Goal: Task Accomplishment & Management: Manage account settings

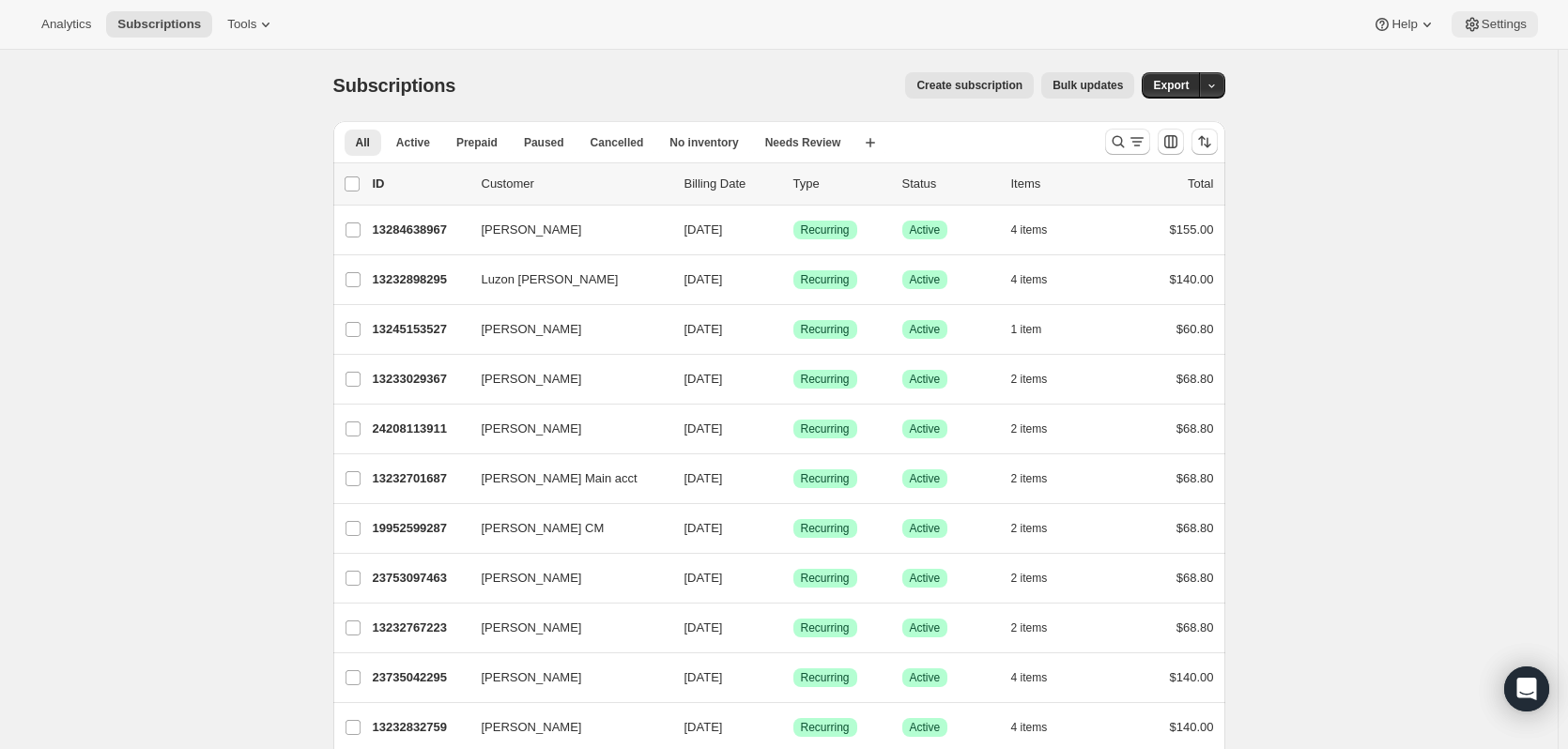
click at [1507, 27] on span "Settings" at bounding box center [1504, 23] width 45 height 15
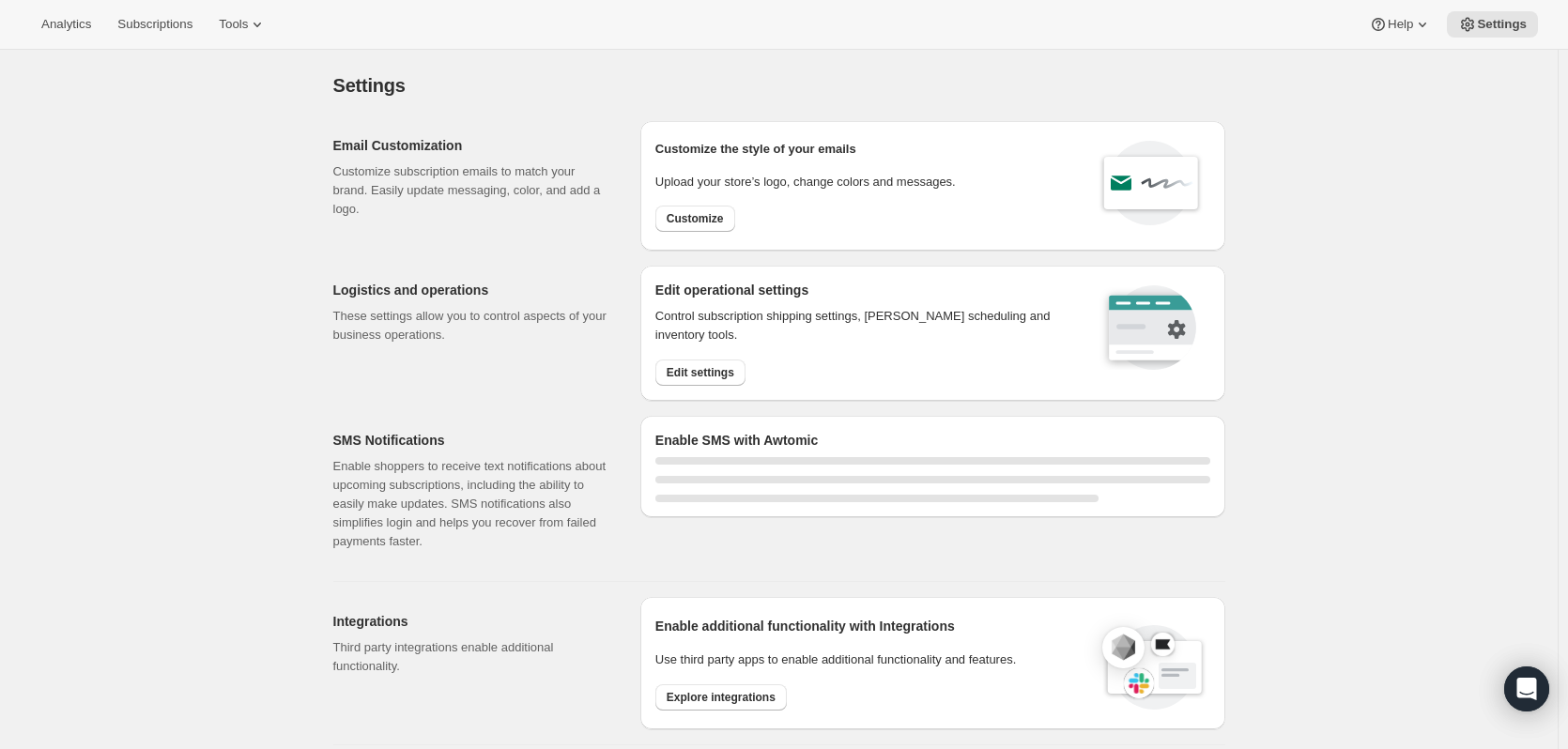
select select "22:00"
select select "09:00"
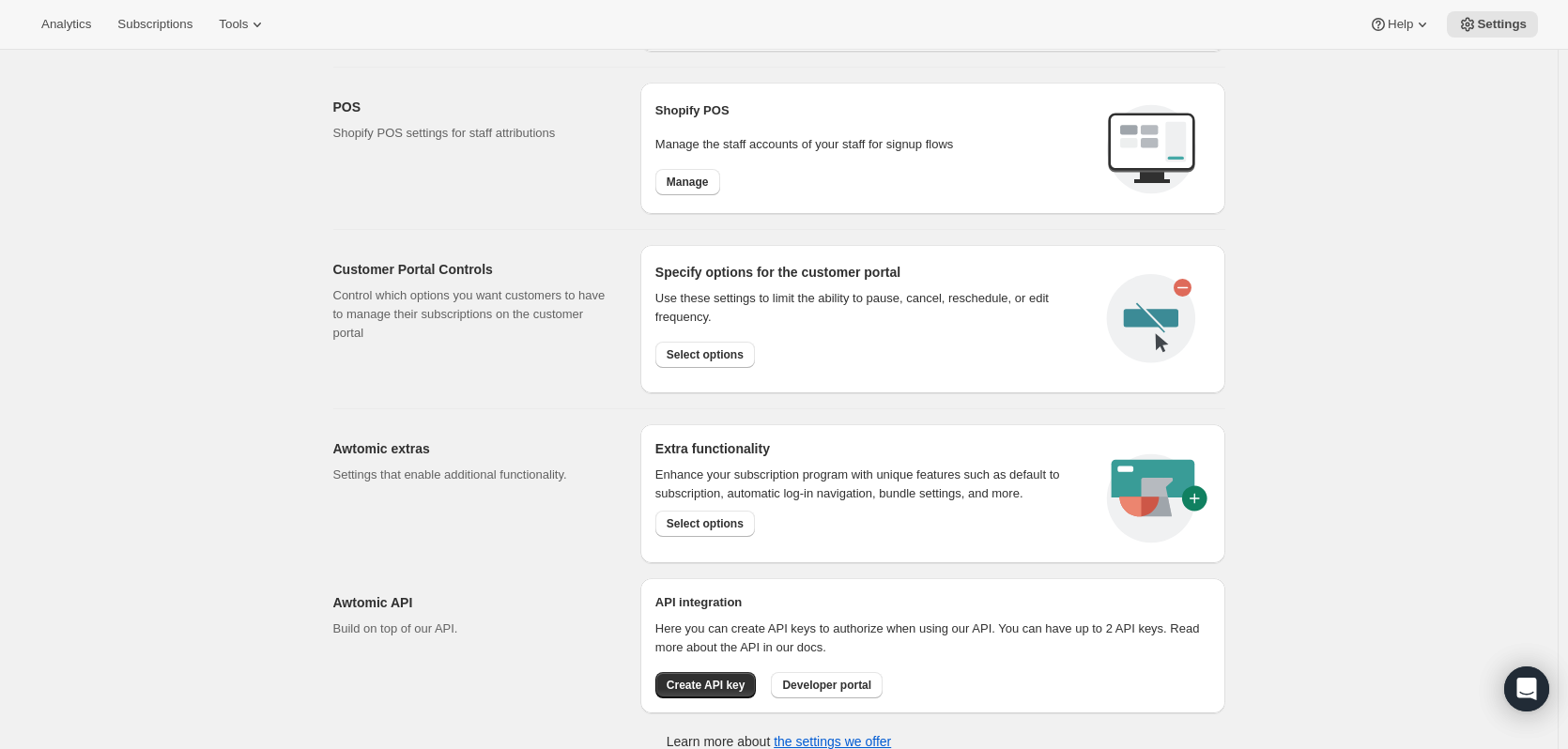
scroll to position [863, 0]
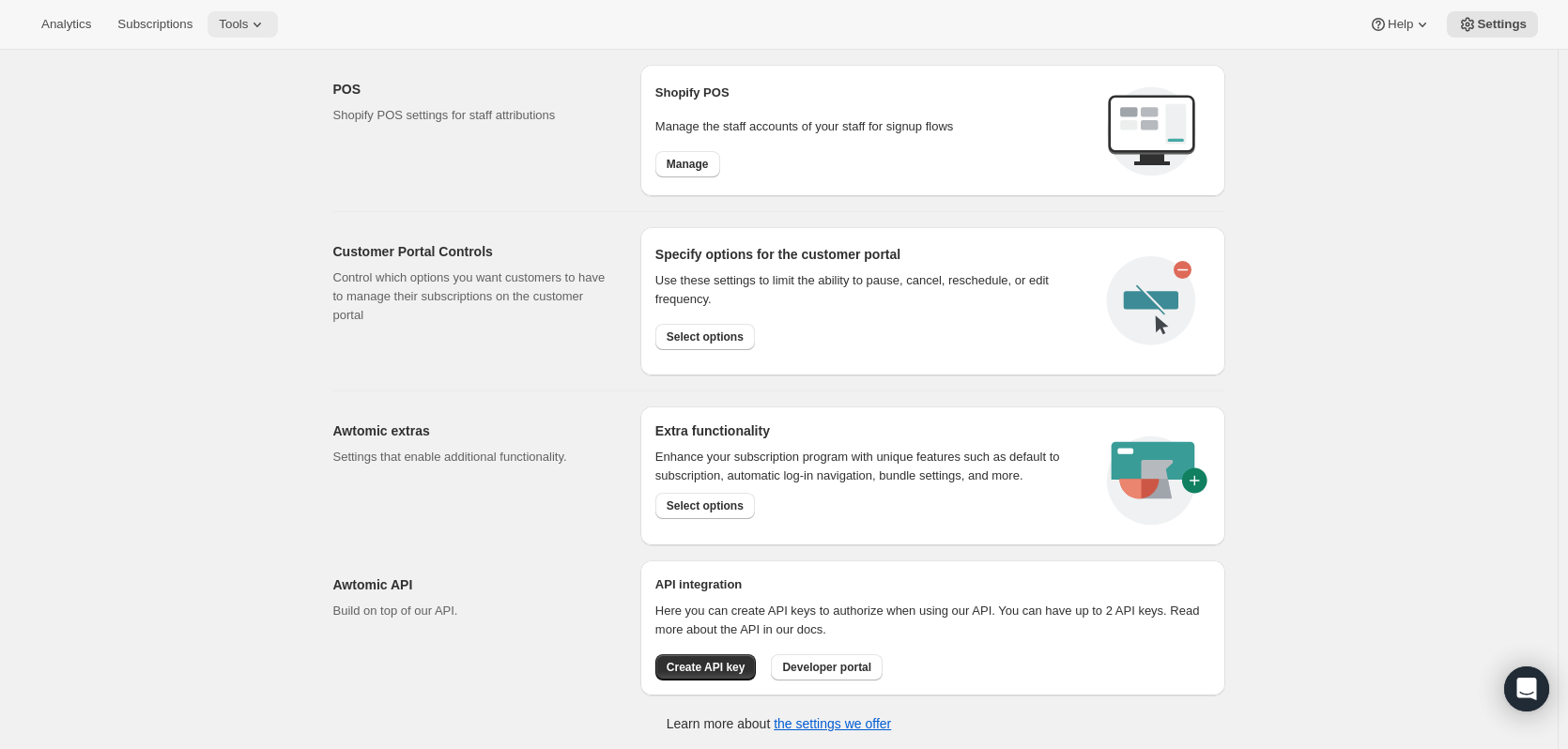
click at [239, 19] on span "Tools" at bounding box center [233, 23] width 29 height 15
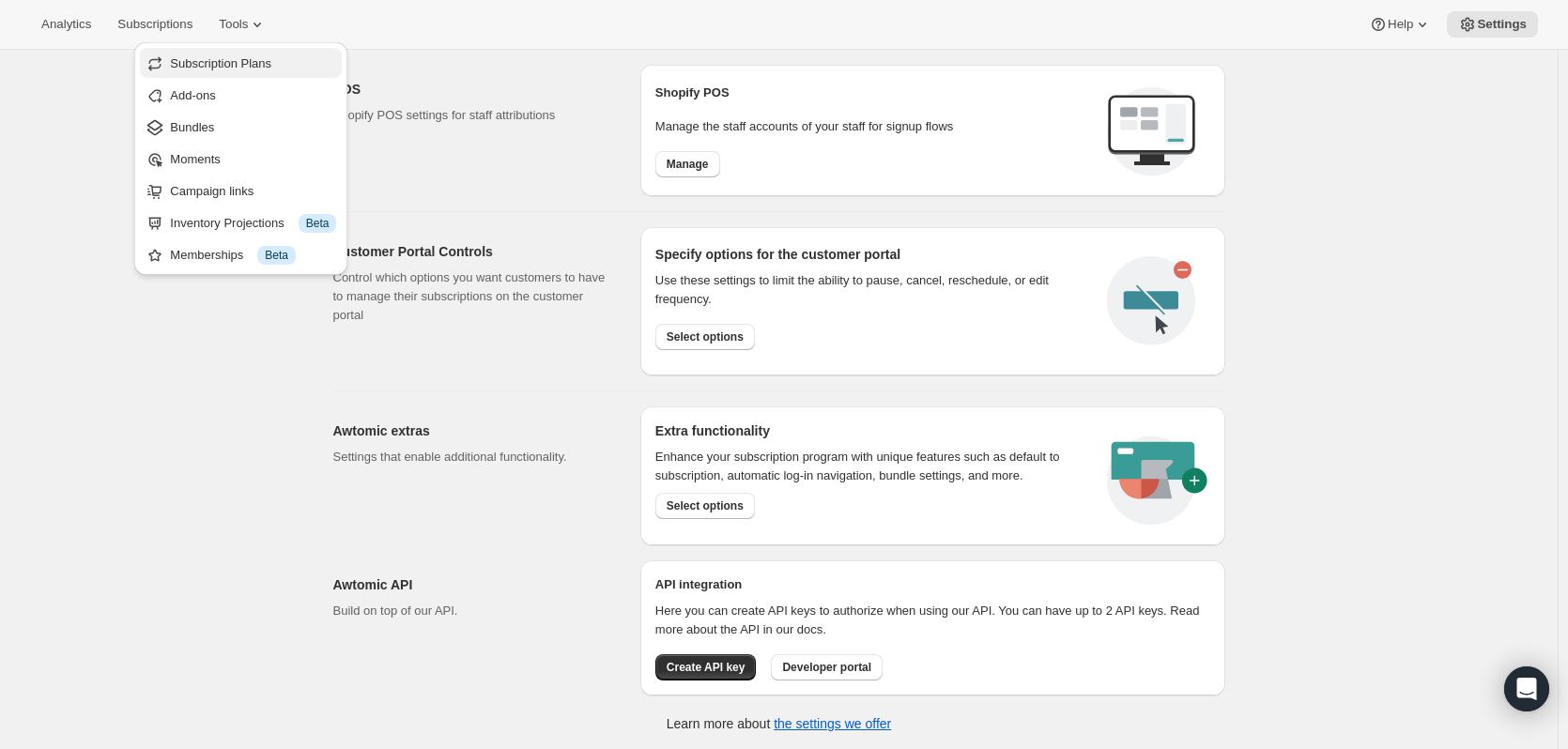
click at [262, 61] on span "Subscription Plans" at bounding box center [221, 63] width 101 height 14
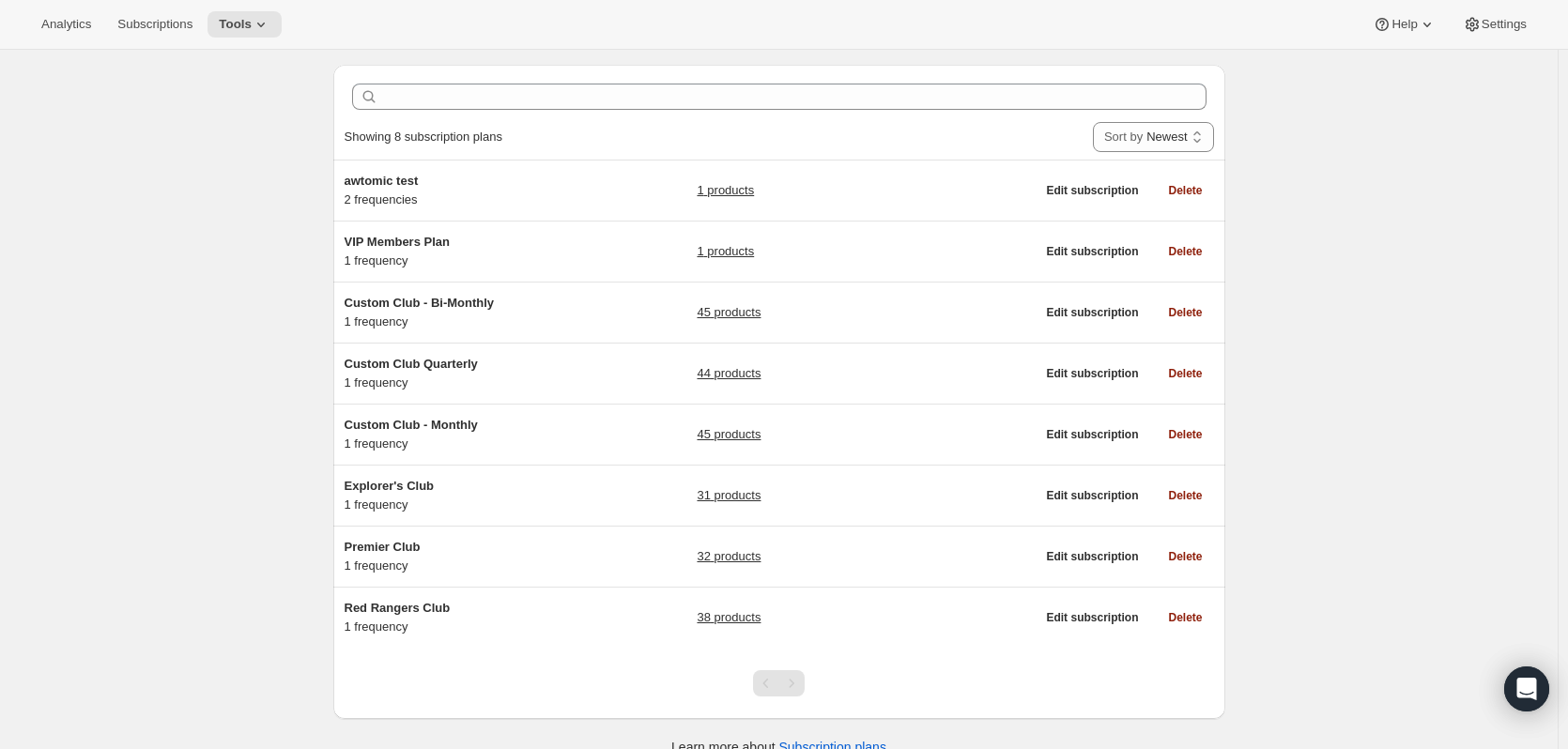
scroll to position [83, 0]
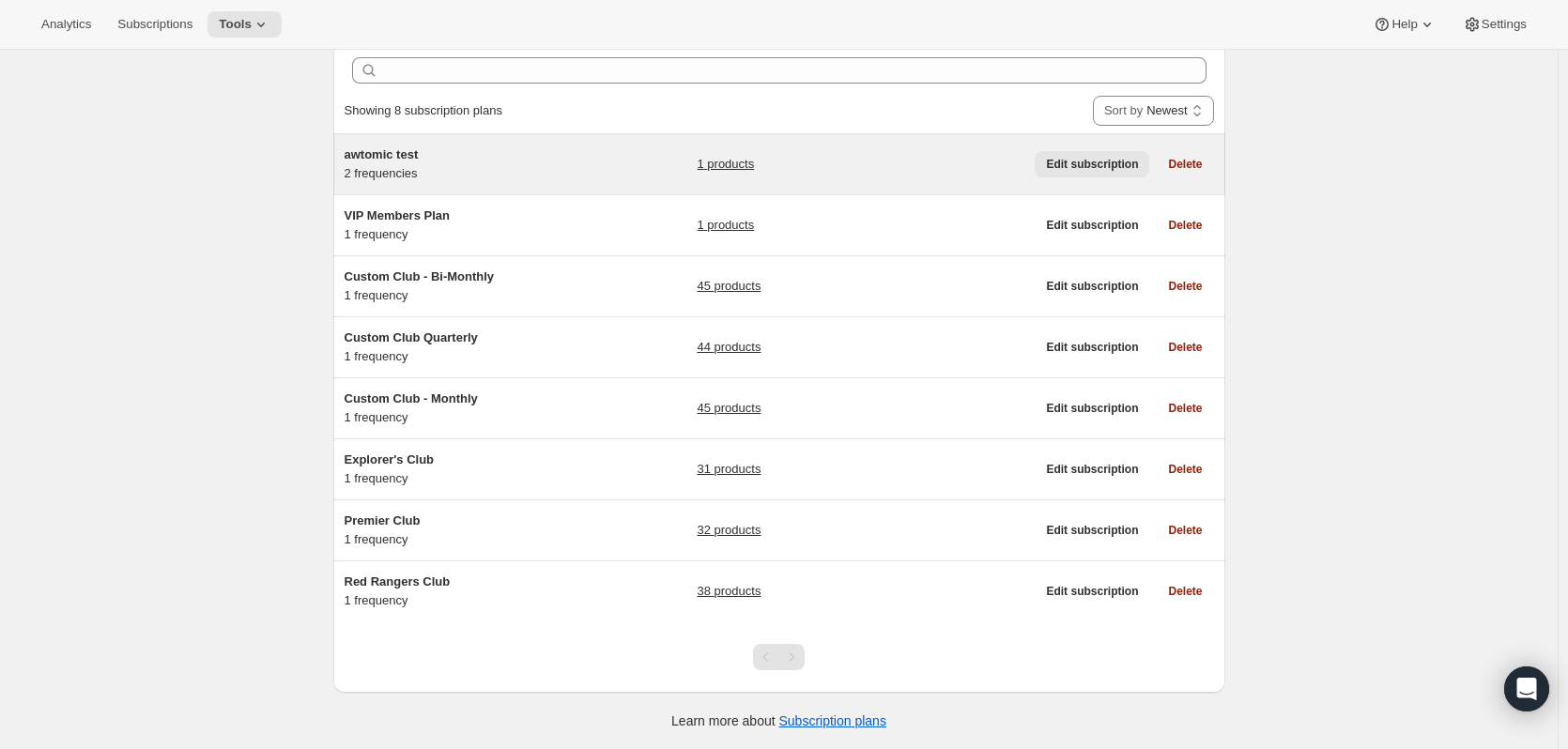
click at [1105, 164] on span "Edit subscription" at bounding box center [1091, 163] width 92 height 15
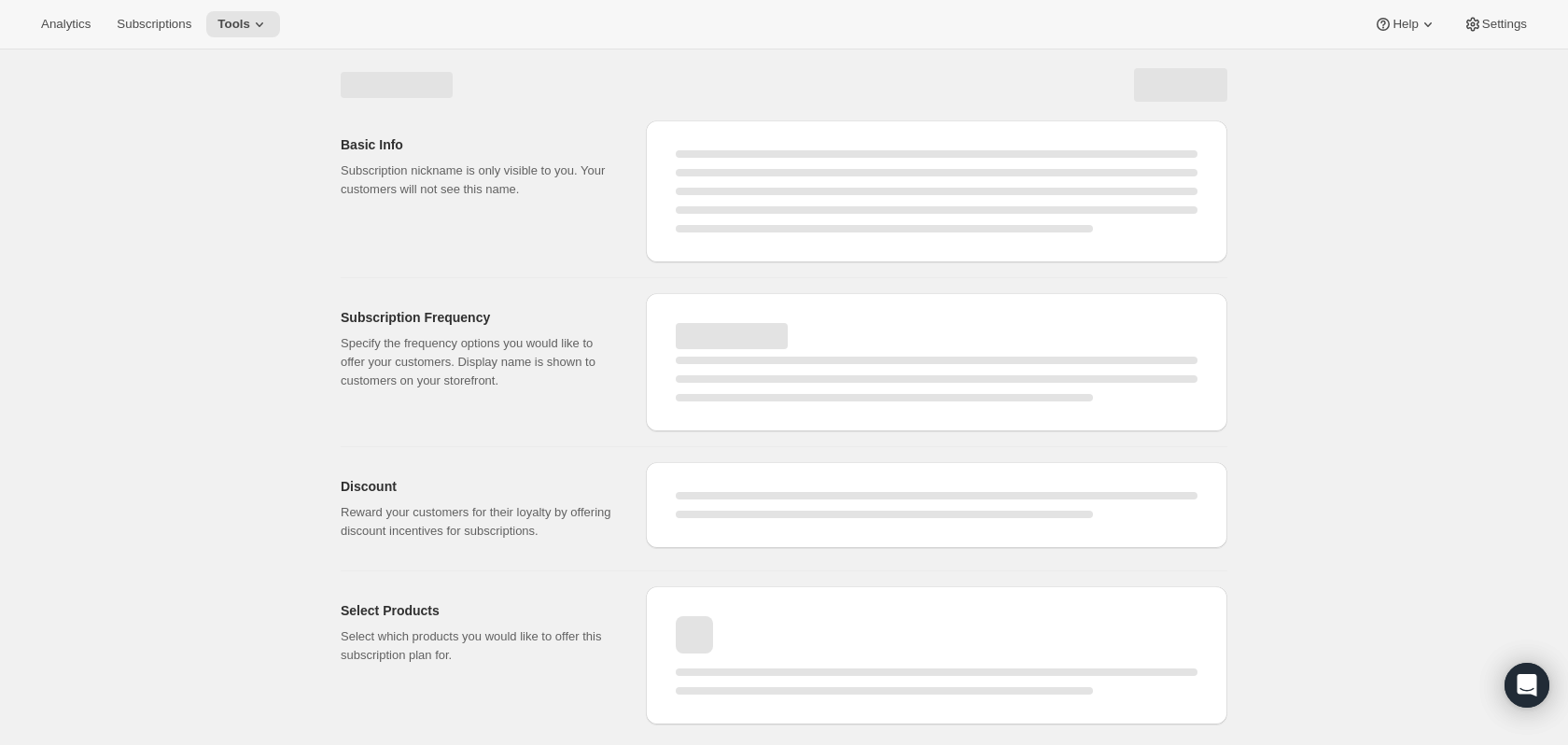
select select "WEEK"
select select "MONTH"
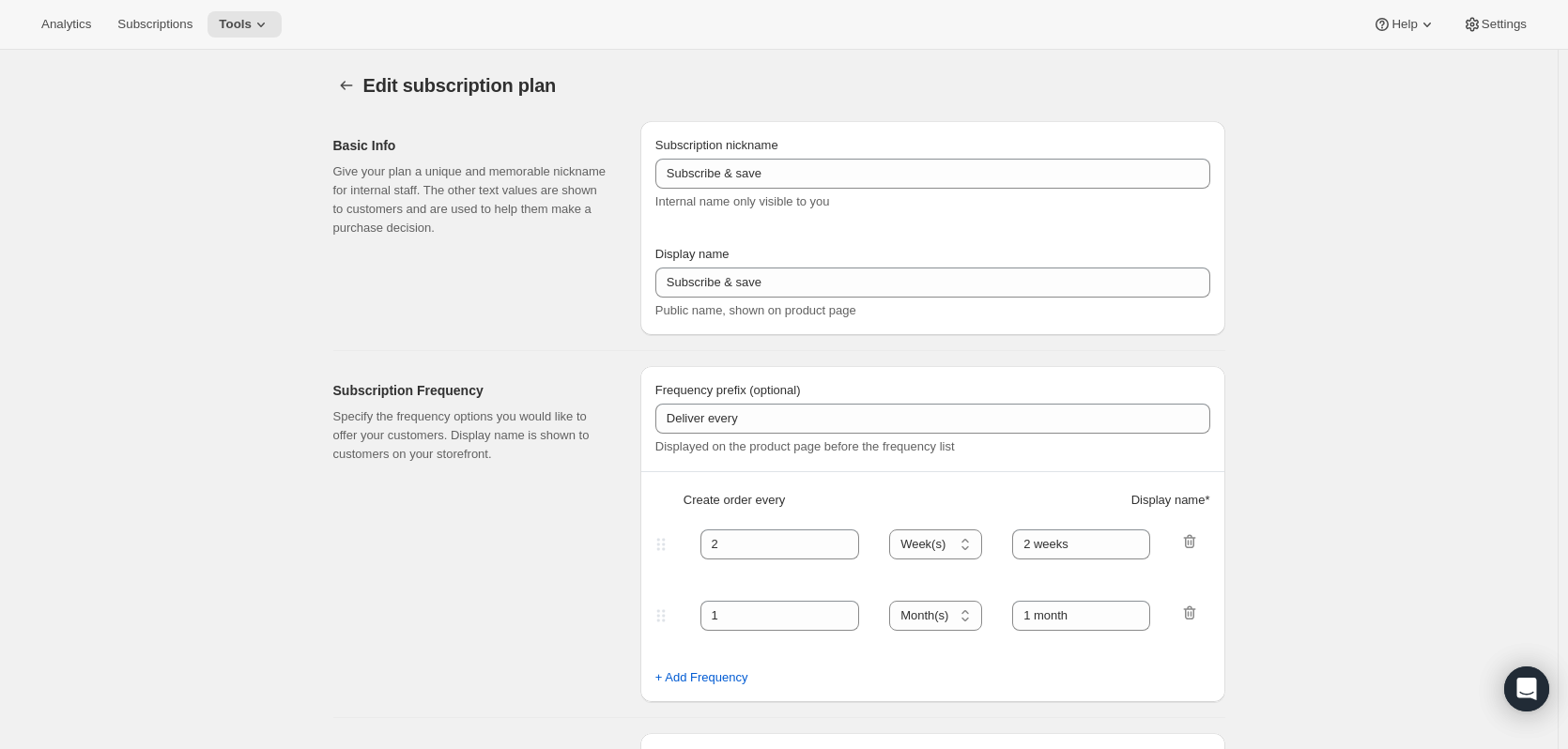
type input "awtomic test"
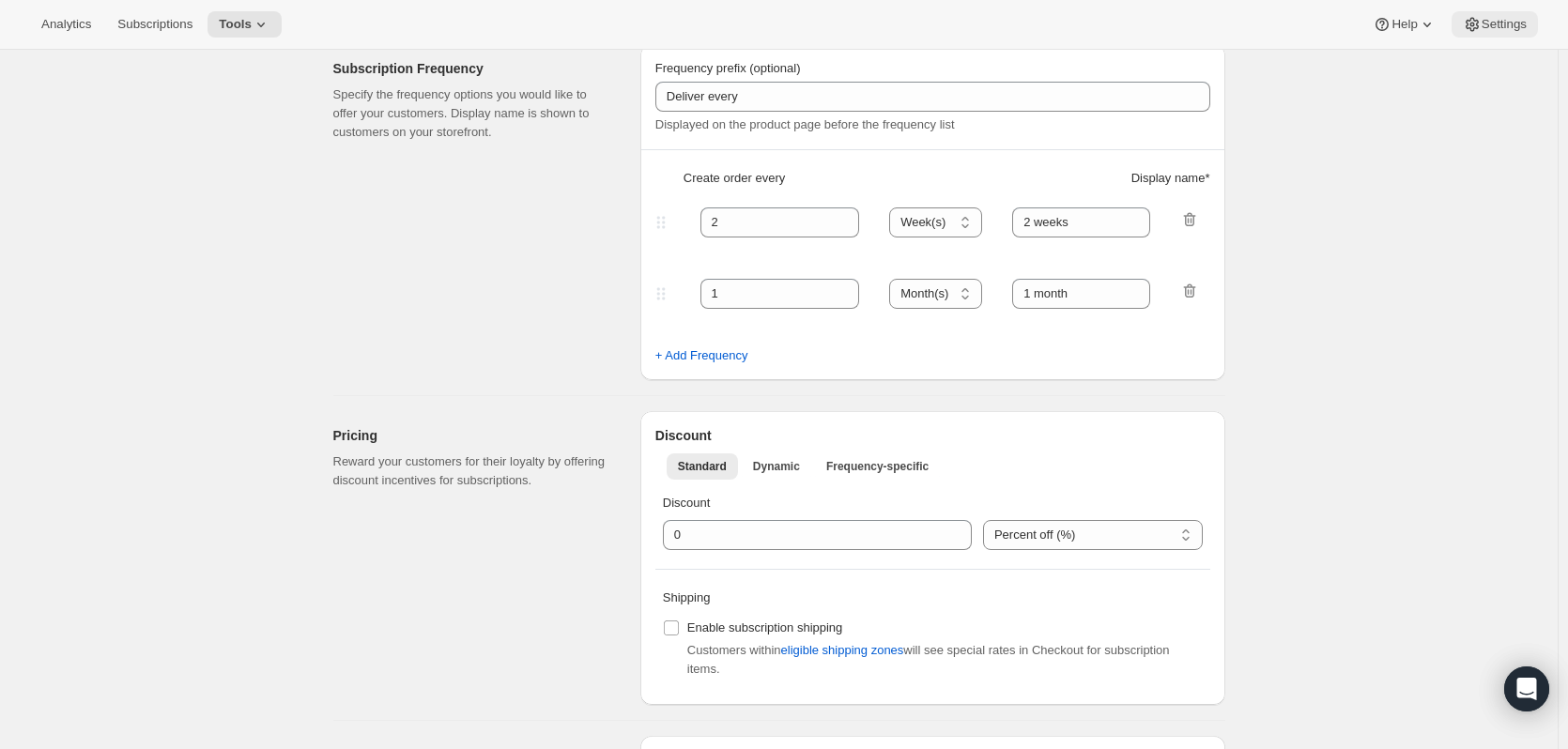
scroll to position [291, 0]
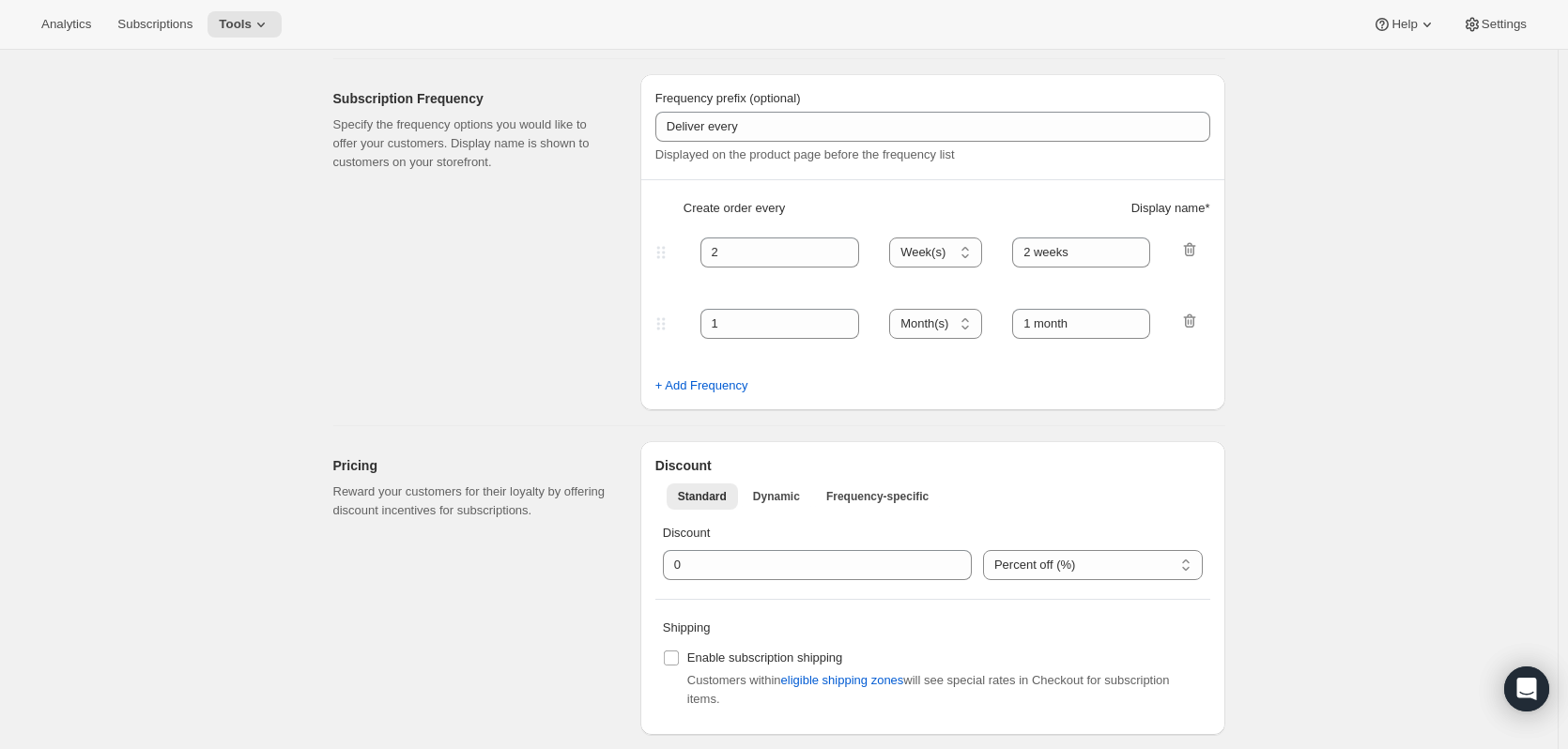
click at [1485, 9] on div "Analytics Subscriptions Tools Help Settings" at bounding box center [784, 24] width 1568 height 50
click at [1485, 19] on span "Settings" at bounding box center [1504, 23] width 45 height 15
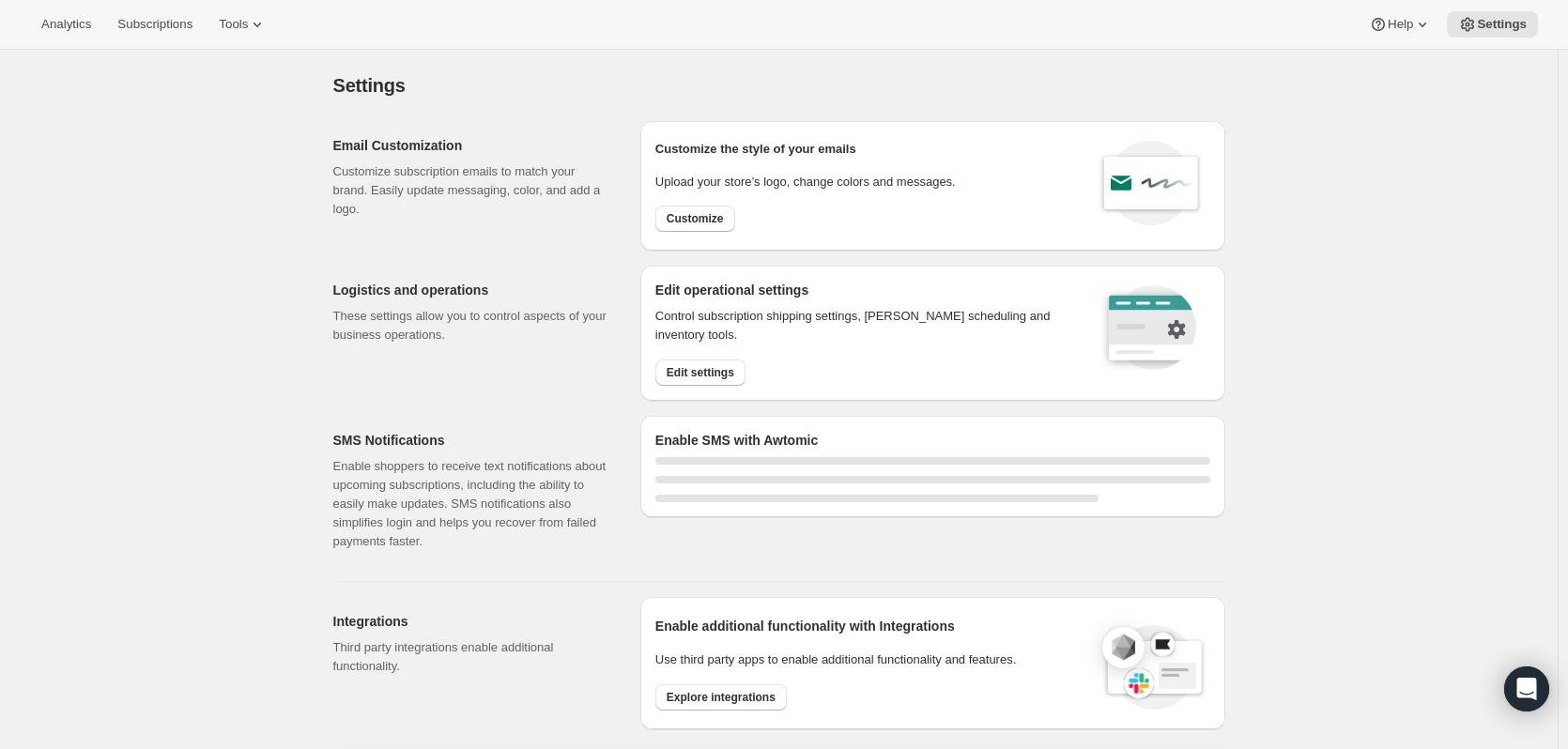
select select "22:00"
select select "09:00"
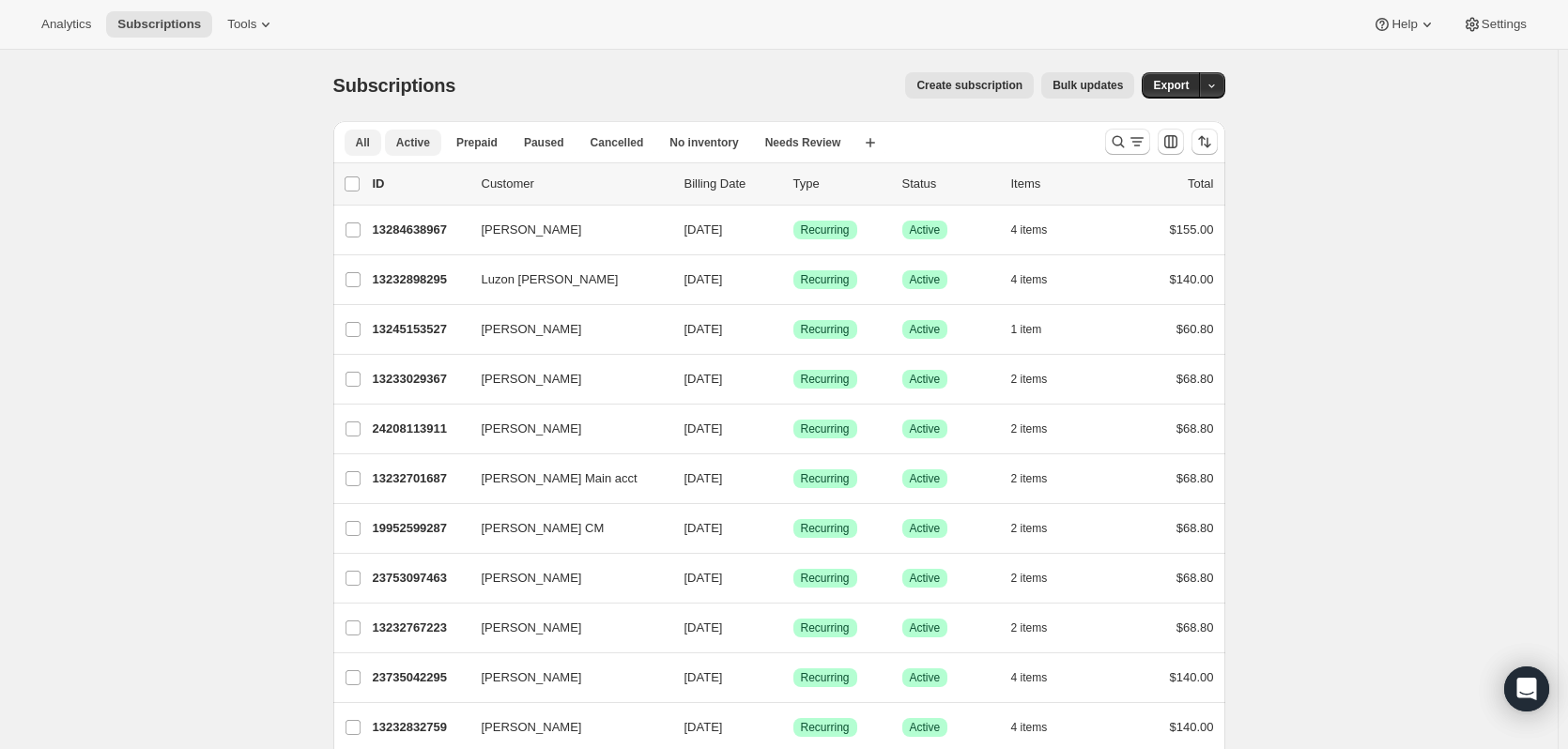
click at [418, 152] on button "Active" at bounding box center [413, 142] width 56 height 26
